Goal: Find specific page/section: Find specific page/section

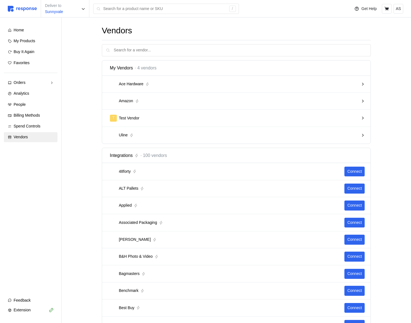
click at [157, 120] on div "T Test Vendor" at bounding box center [234, 118] width 249 height 7
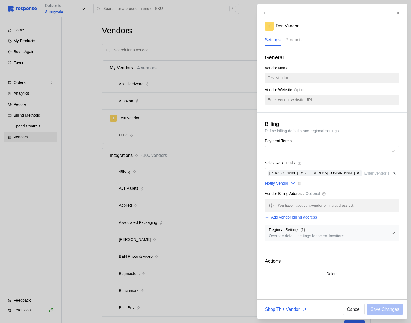
click at [300, 40] on p "Products" at bounding box center [293, 39] width 17 height 7
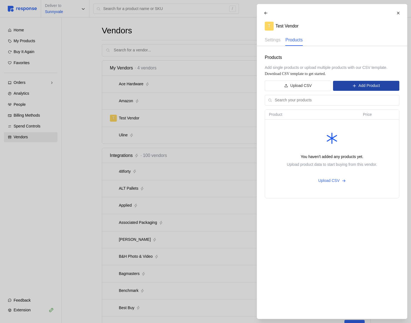
click at [384, 86] on button "Add Product" at bounding box center [366, 86] width 66 height 10
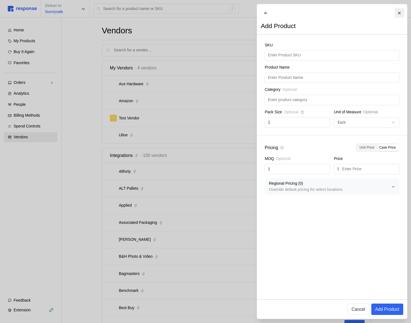
click at [399, 11] on icon at bounding box center [399, 13] width 4 height 4
